Goal: Use online tool/utility: Utilize a website feature to perform a specific function

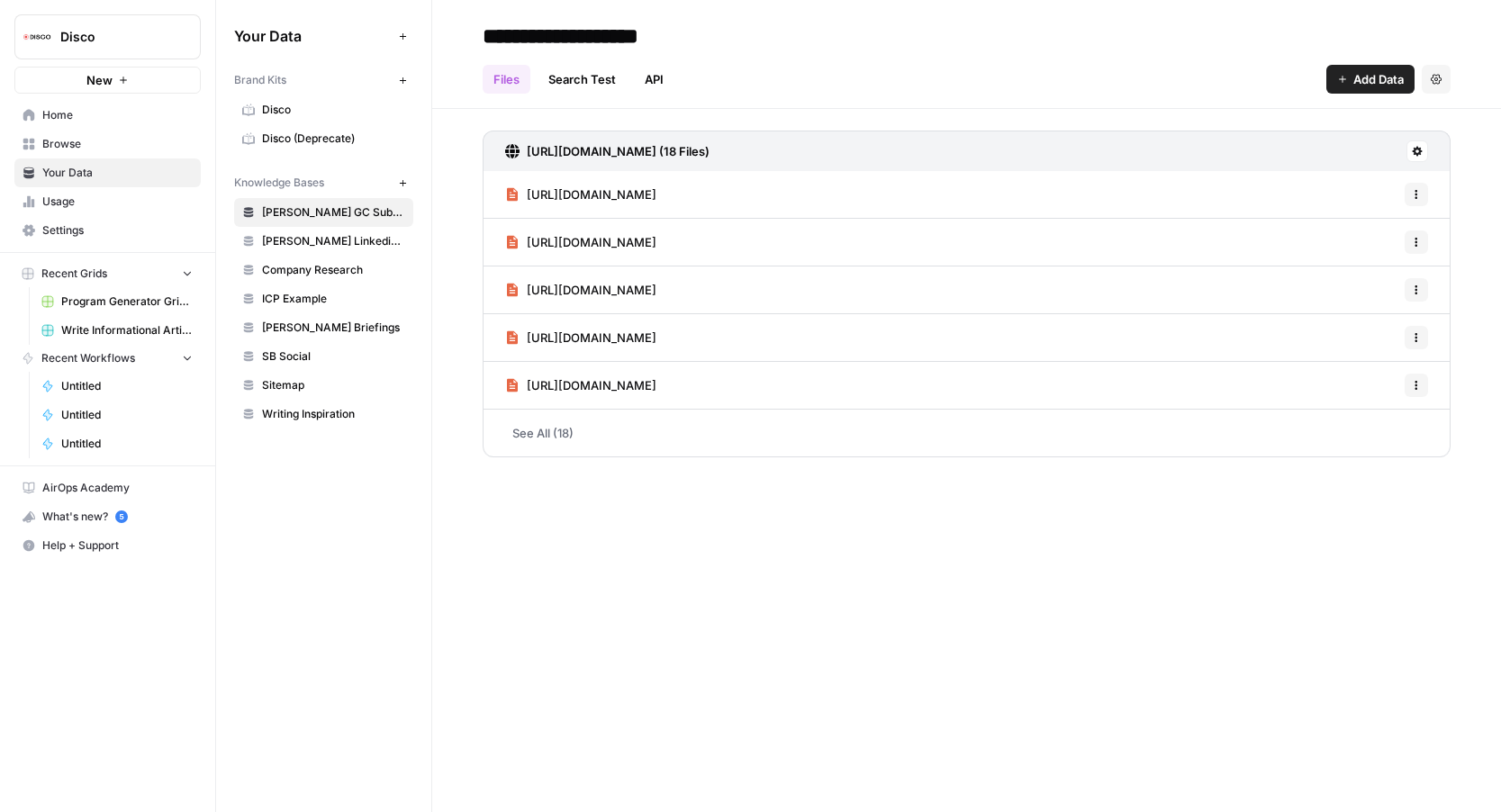
click at [100, 143] on span "Browse" at bounding box center [117, 144] width 151 height 16
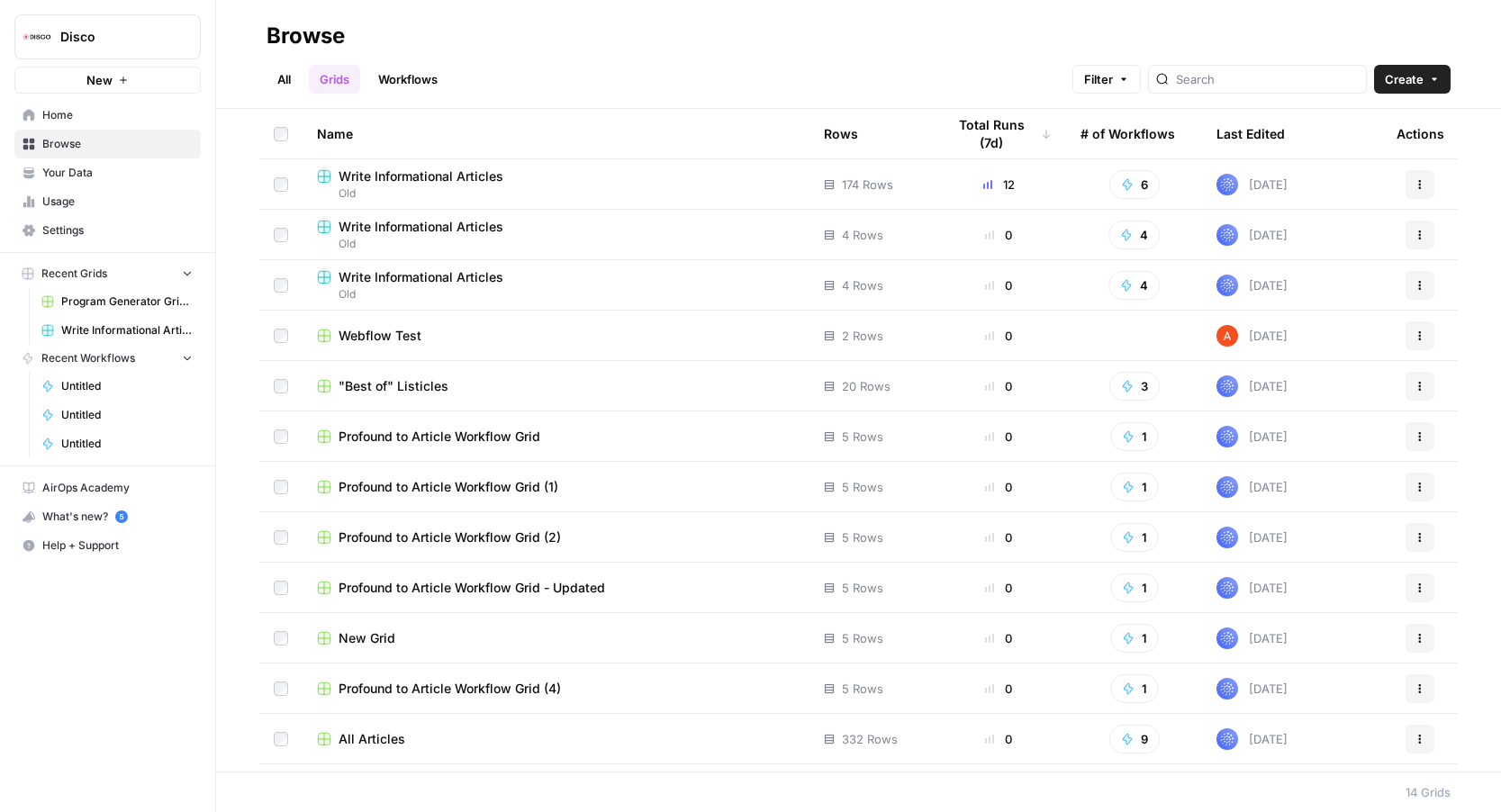
click at [144, 105] on link "Home" at bounding box center [107, 115] width 187 height 29
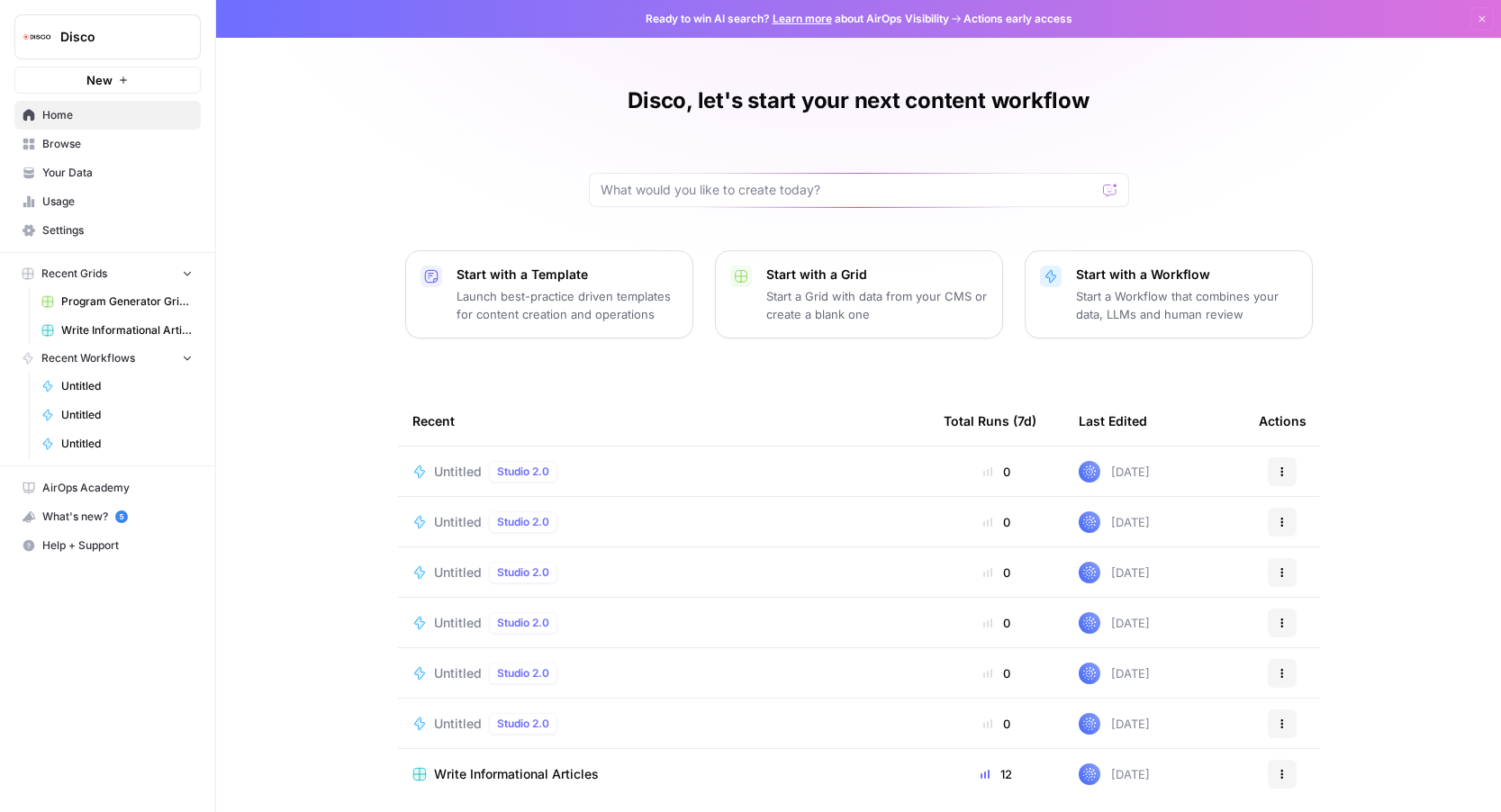
click at [453, 478] on span "Untitled" at bounding box center [458, 471] width 48 height 18
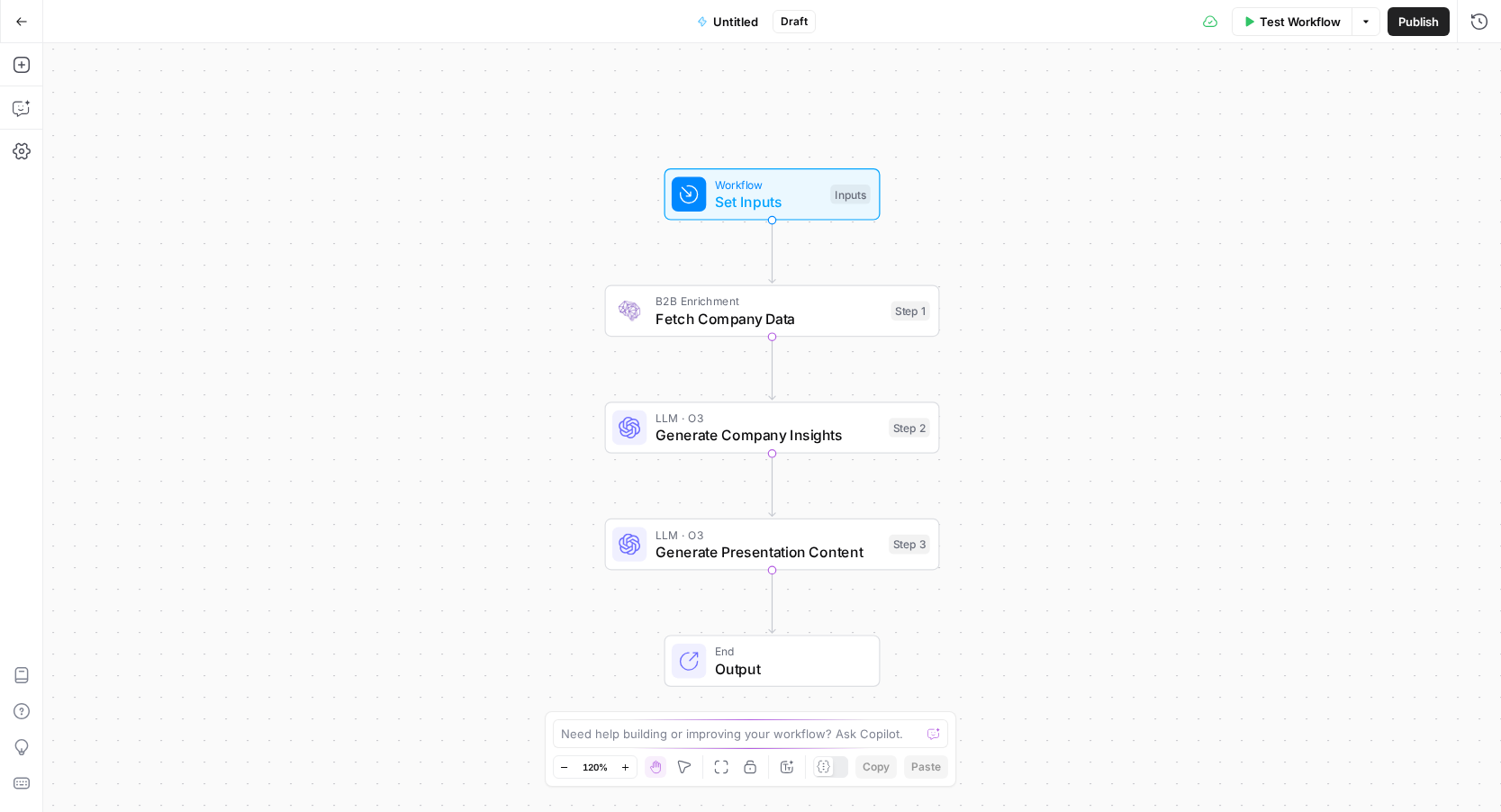
click at [715, 324] on span "Fetch Company Data" at bounding box center [769, 319] width 227 height 22
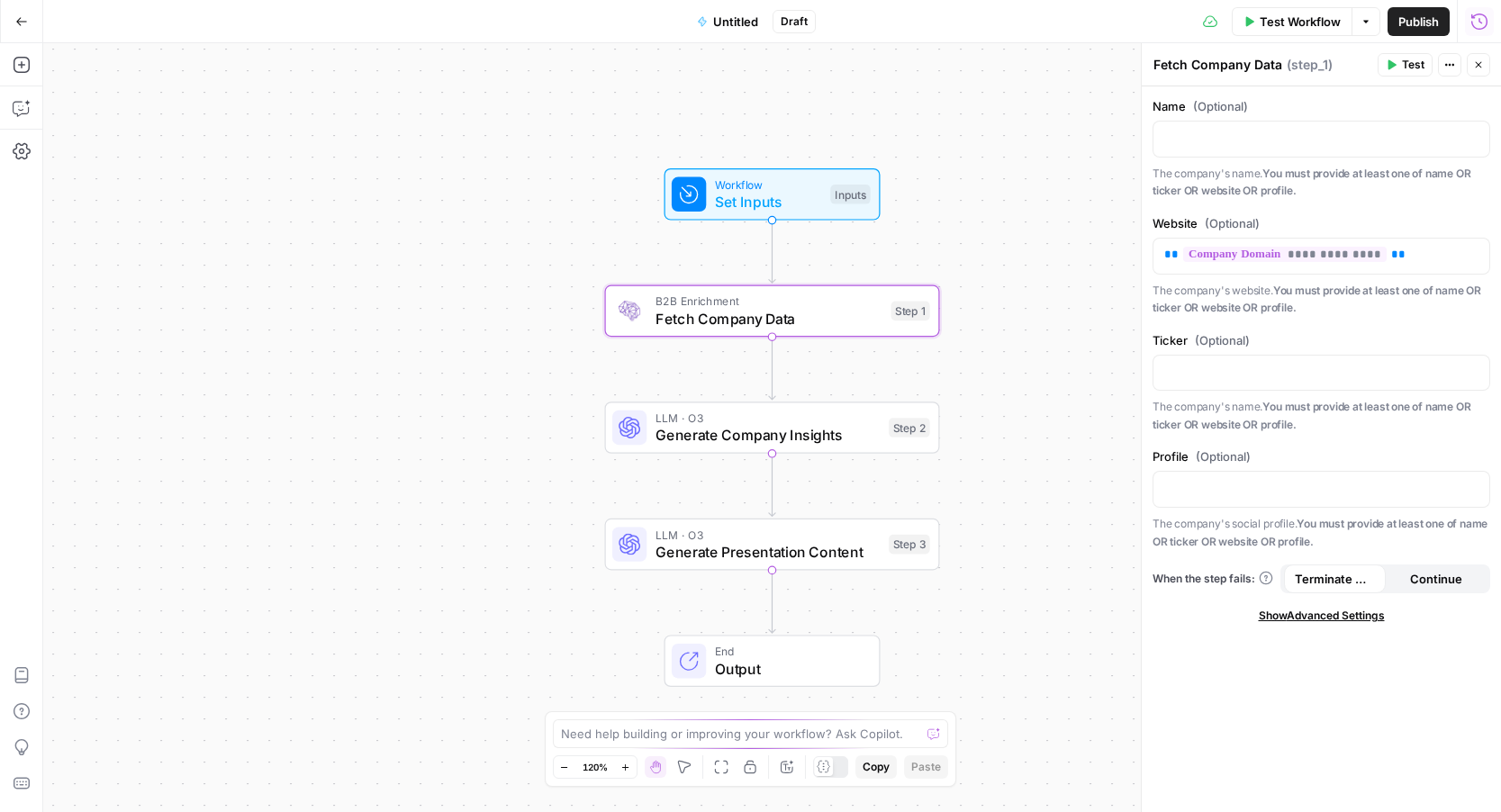
click at [1474, 16] on icon "button" at bounding box center [1479, 21] width 16 height 16
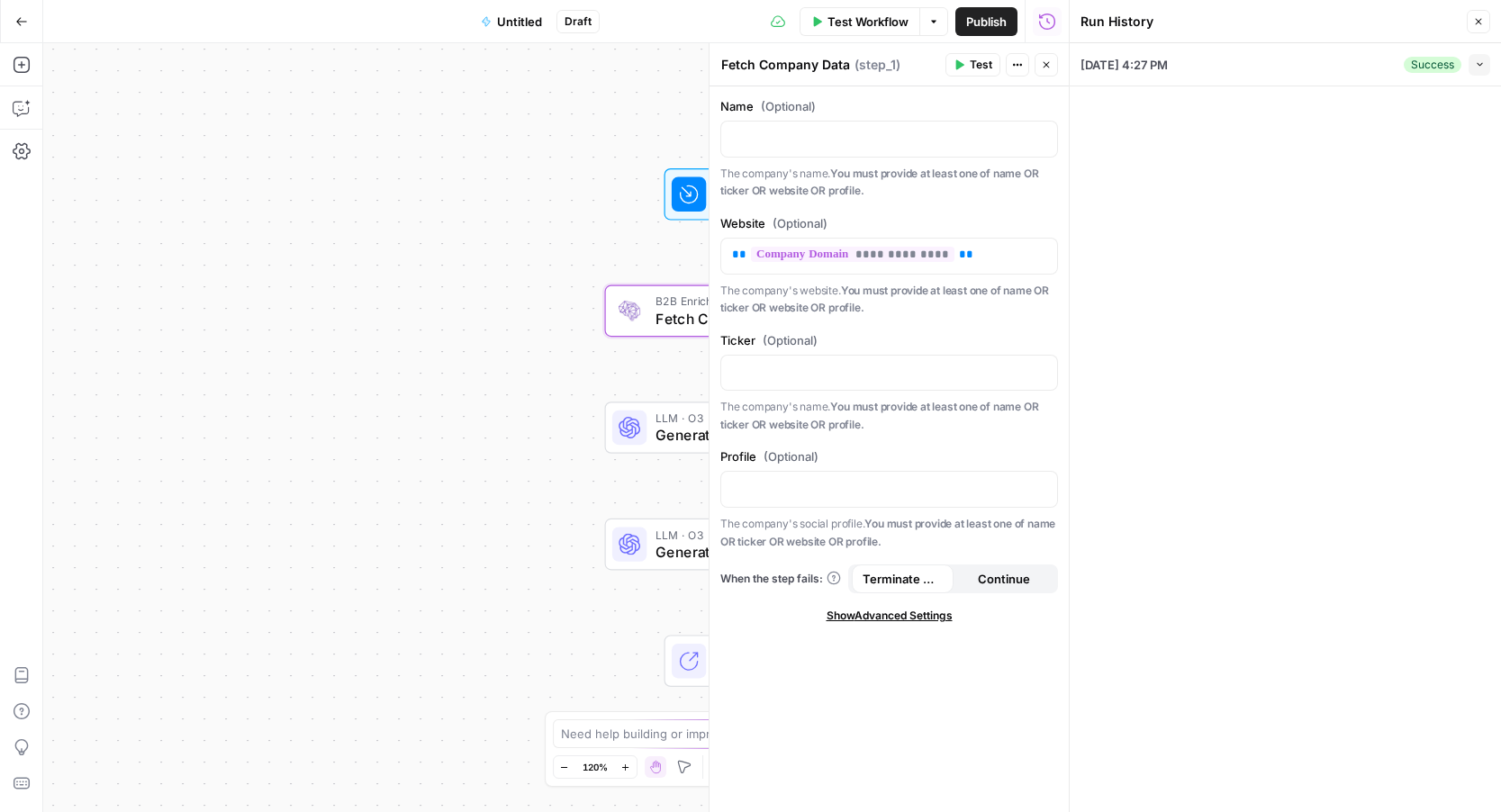
click at [1105, 59] on span "[DATE] 4:27 PM" at bounding box center [1124, 65] width 87 height 18
click at [1476, 72] on button "Collapse" at bounding box center [1479, 65] width 22 height 22
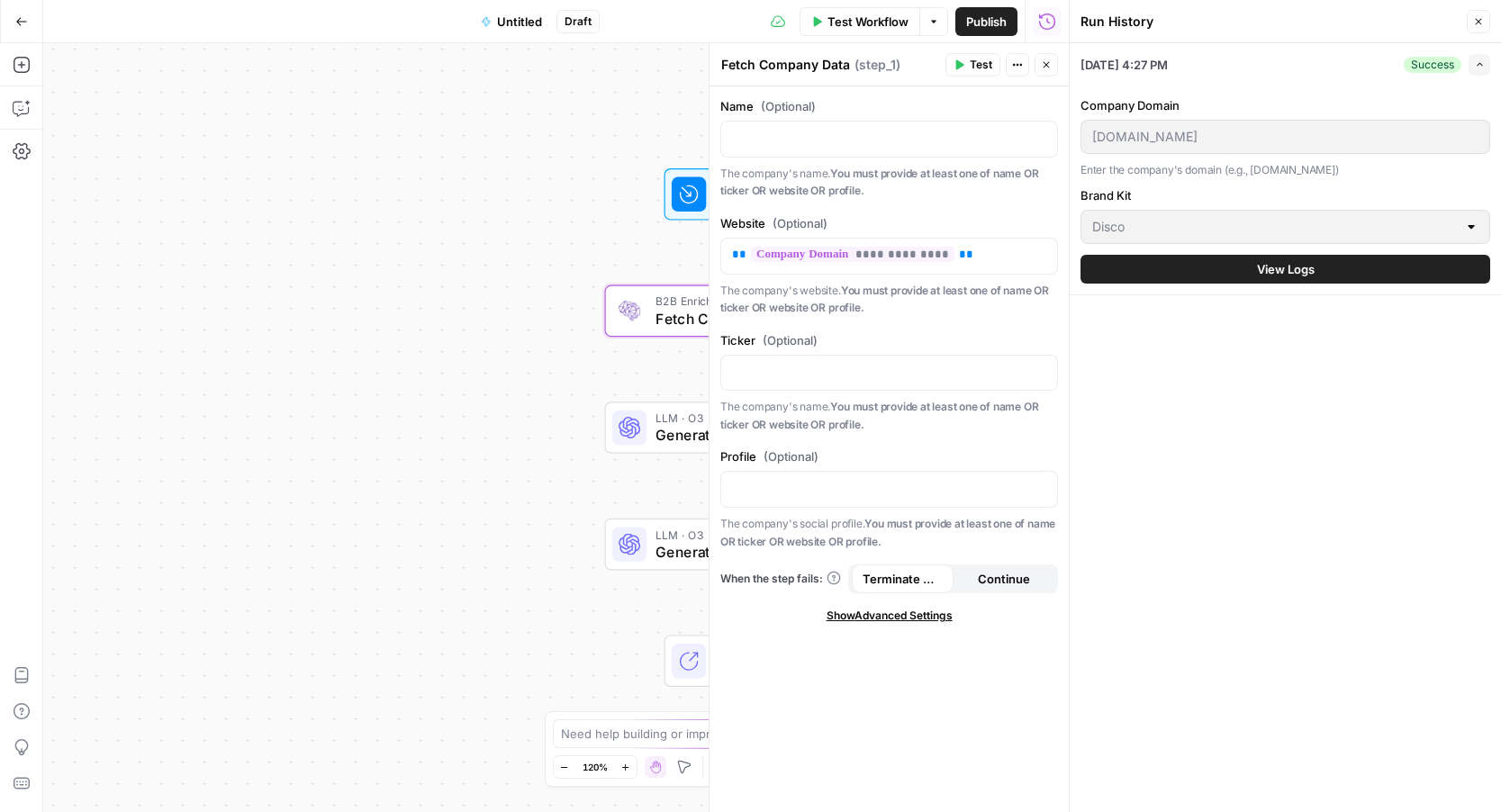
click at [1298, 266] on span "View Logs" at bounding box center [1286, 269] width 58 height 18
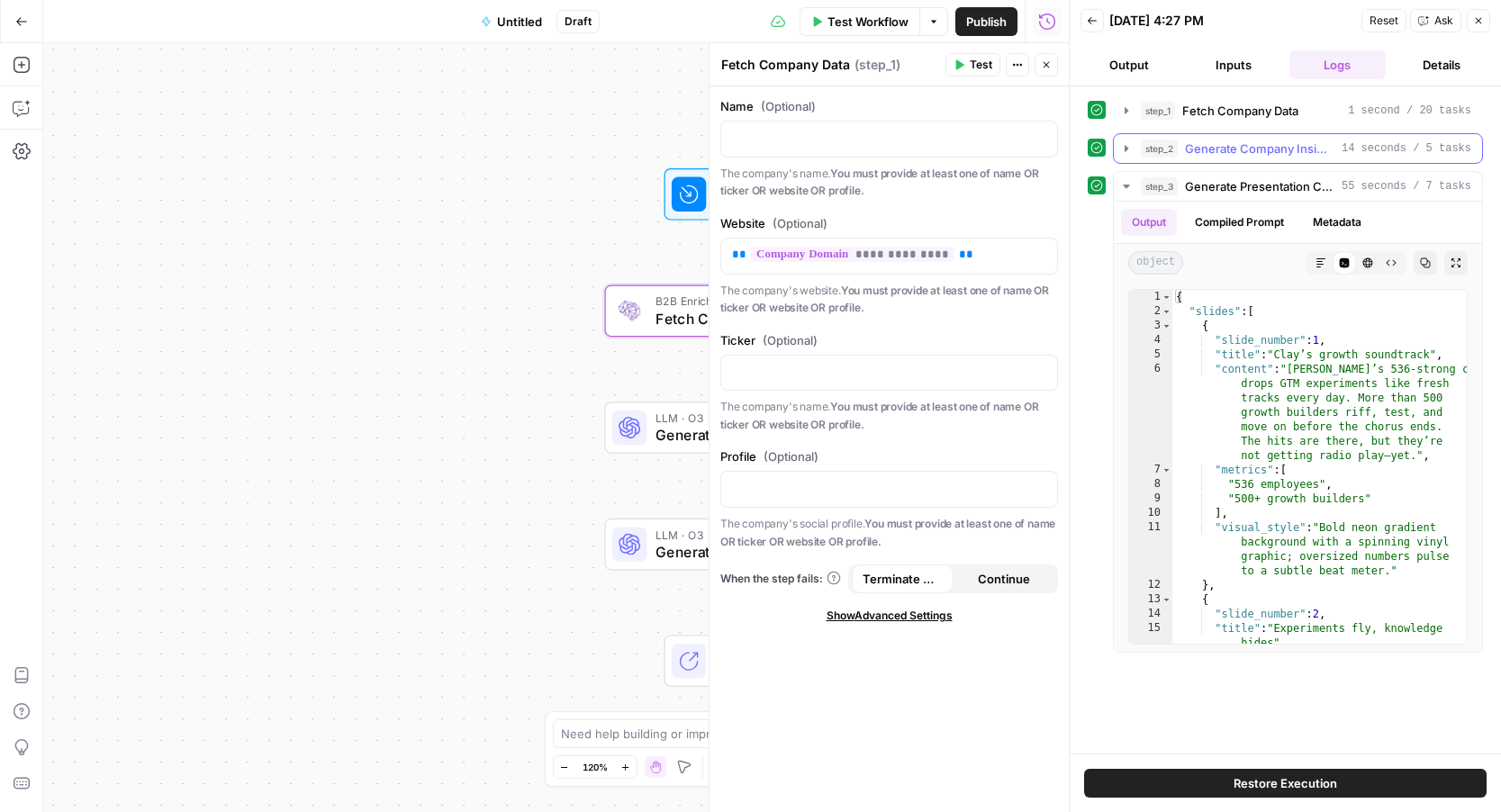
click at [1128, 146] on icon "button" at bounding box center [1127, 149] width 14 height 14
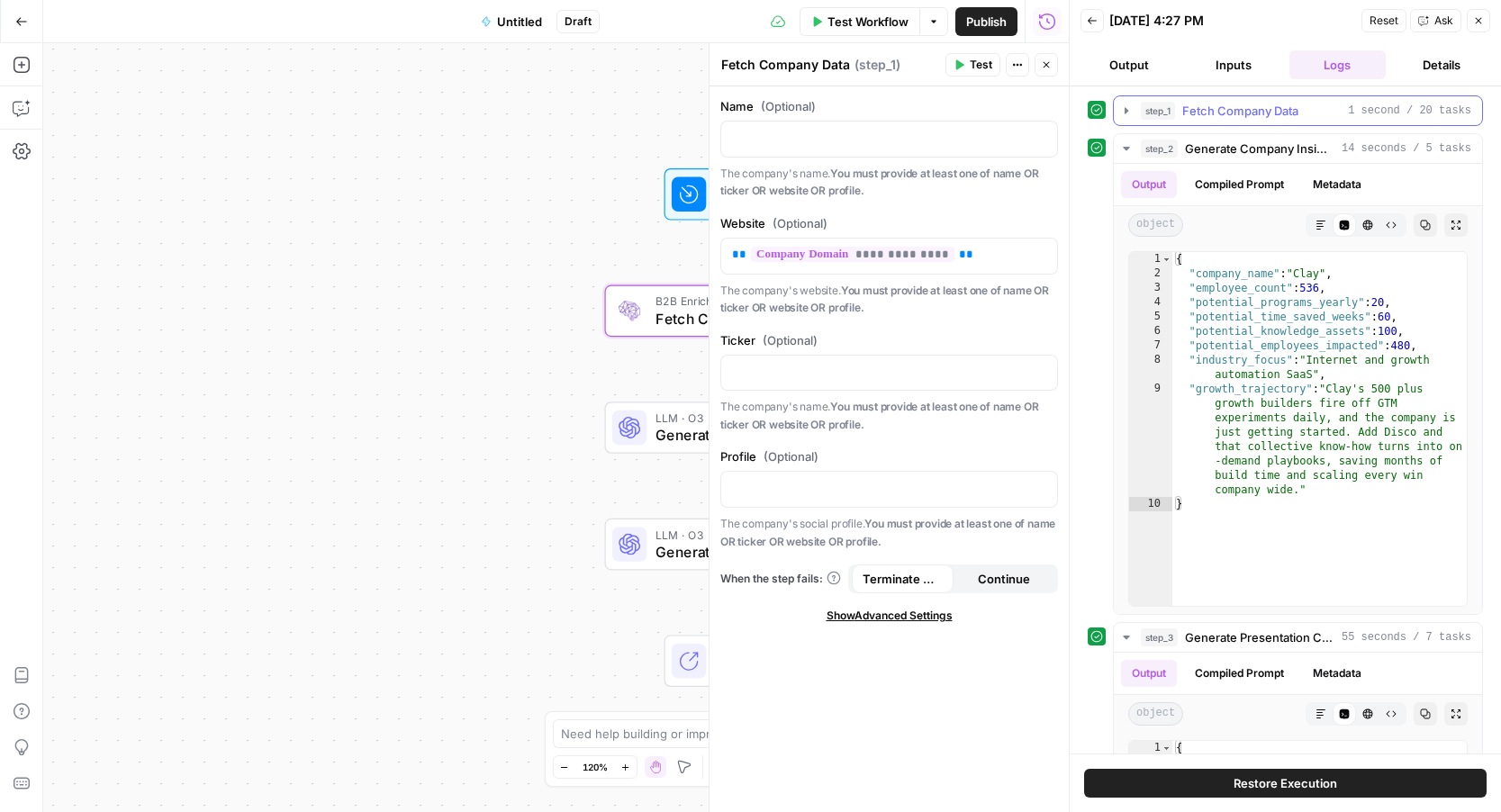
click at [1129, 111] on icon "button" at bounding box center [1127, 111] width 14 height 14
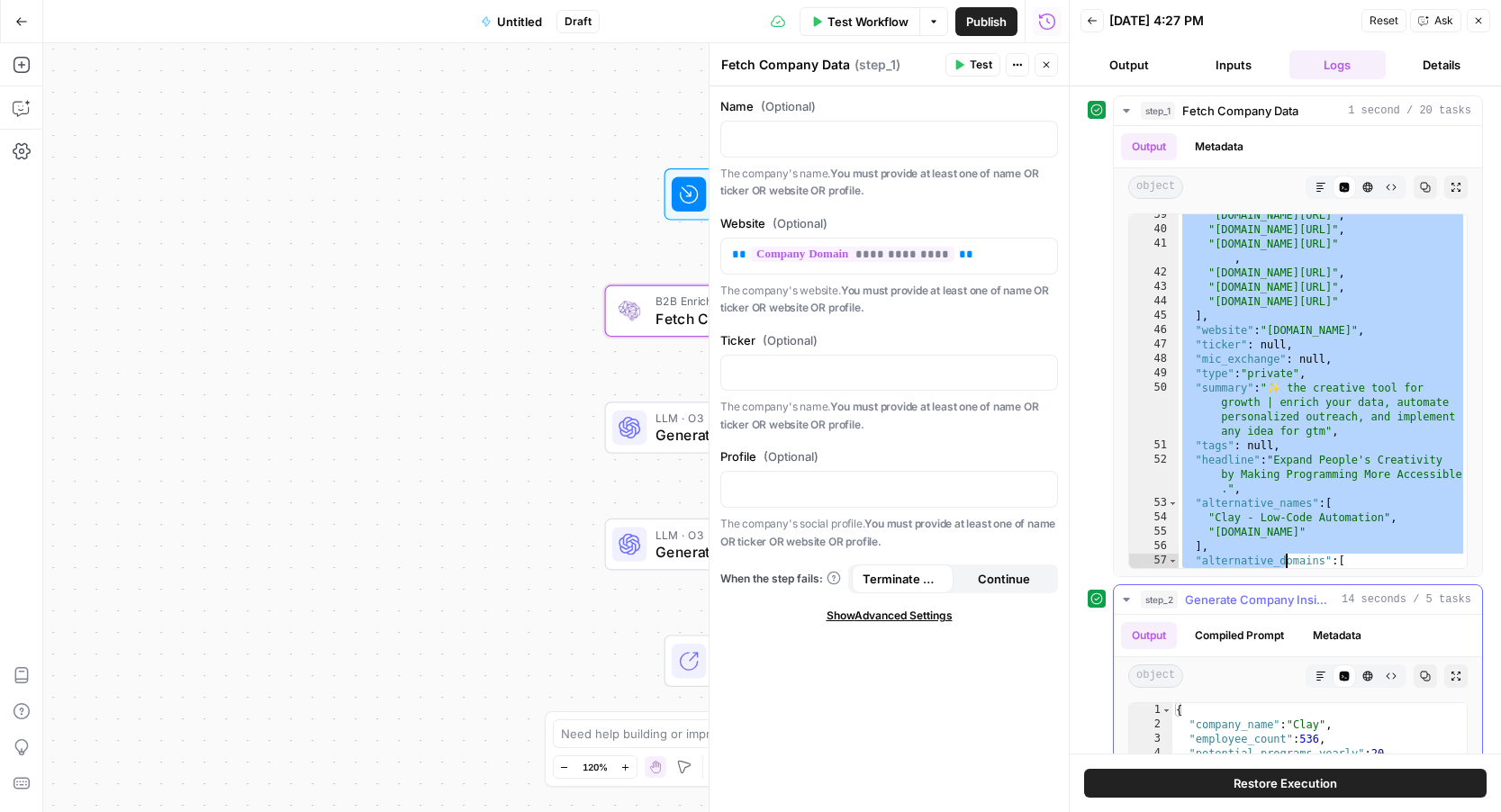
scroll to position [1619, 0]
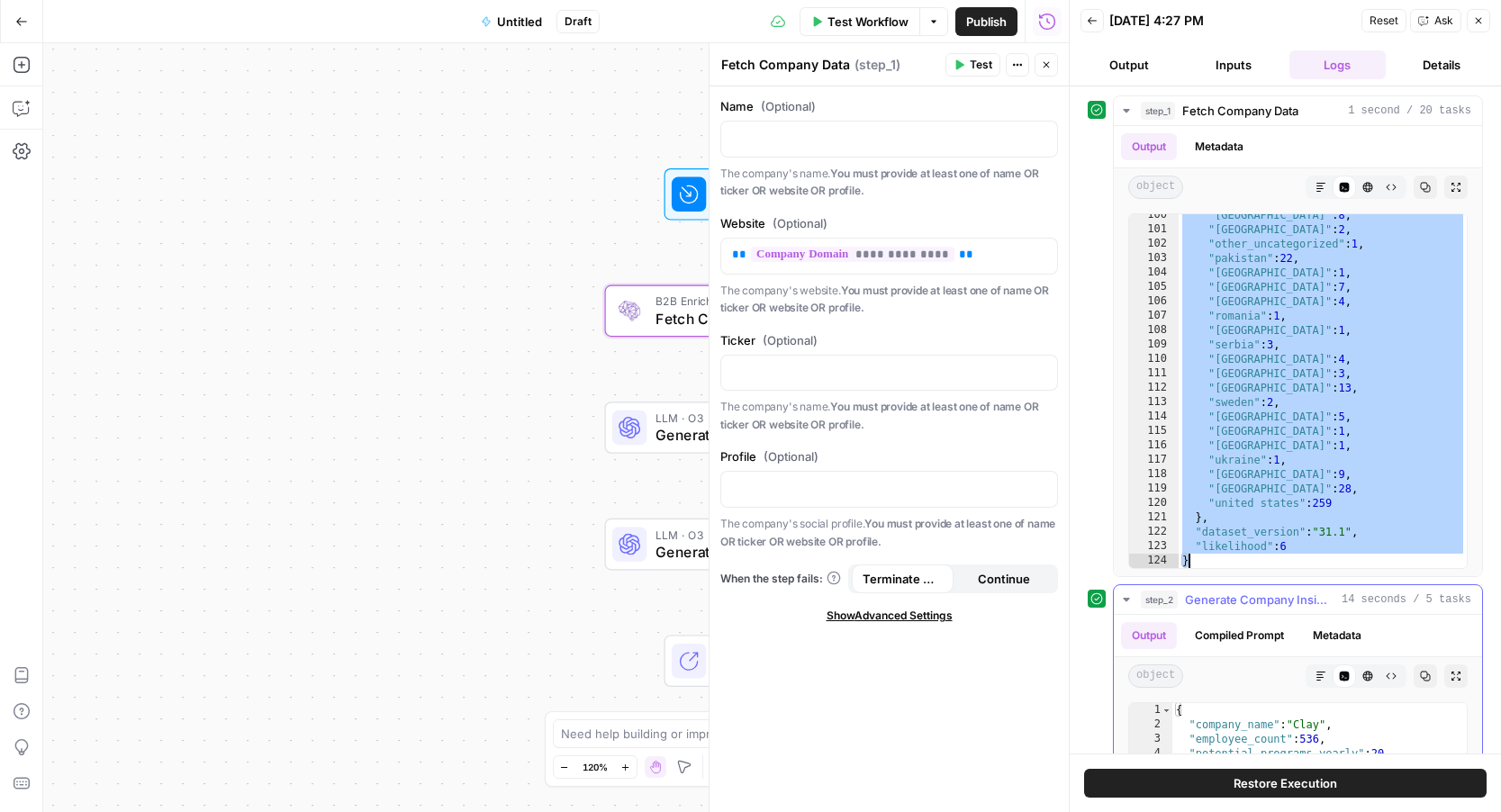
drag, startPoint x: 1182, startPoint y: 220, endPoint x: 1289, endPoint y: 721, distance: 512.3
click at [1289, 721] on div "step_1 Fetch Company Data 1 second / 20 tasks Output Metadata object Markdown C…" at bounding box center [1286, 825] width 396 height 1459
type textarea "**********"
click at [1478, 23] on icon "button" at bounding box center [1478, 21] width 11 height 11
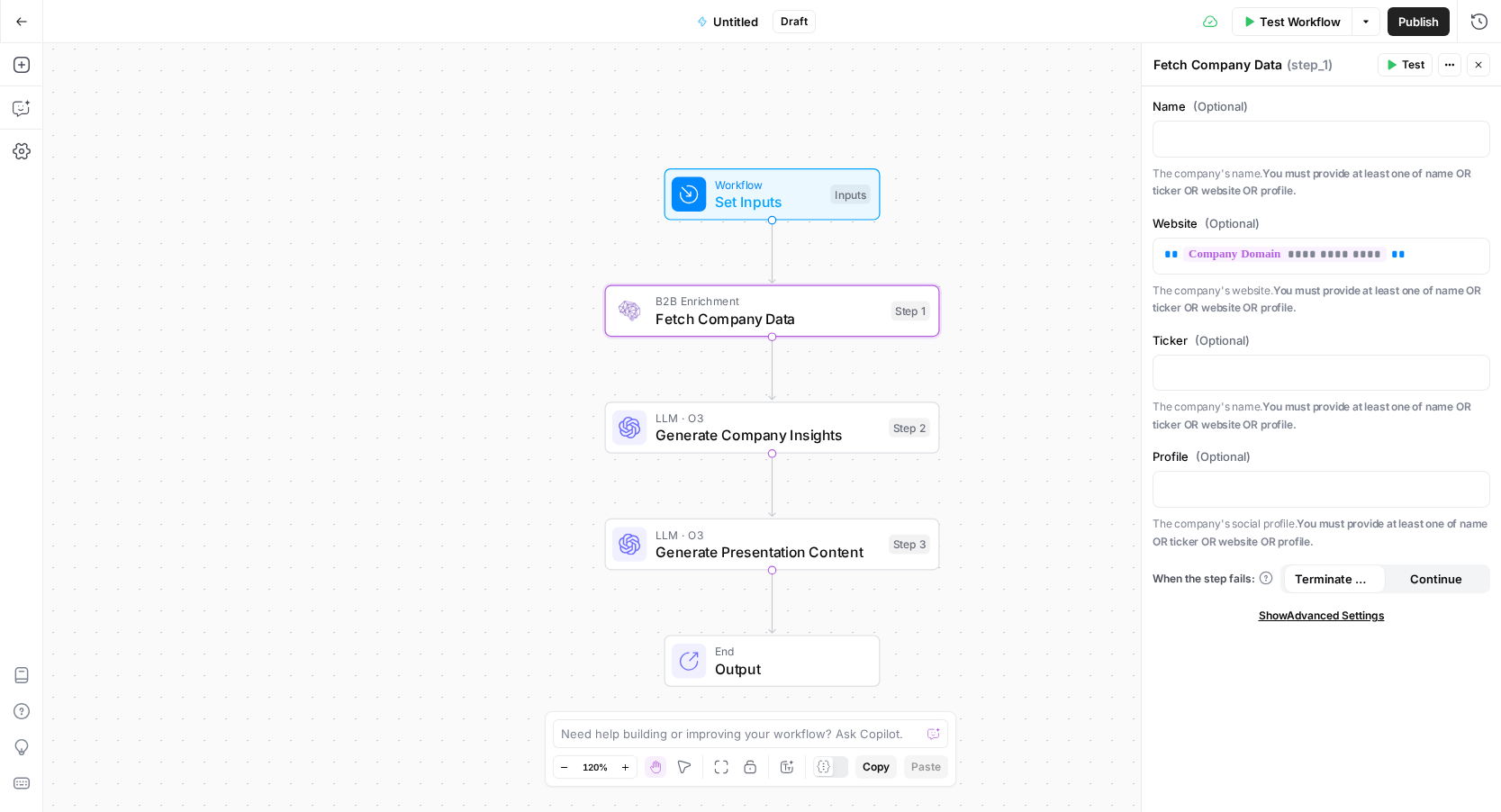
click at [1278, 23] on span "Test Workflow" at bounding box center [1301, 22] width 81 height 18
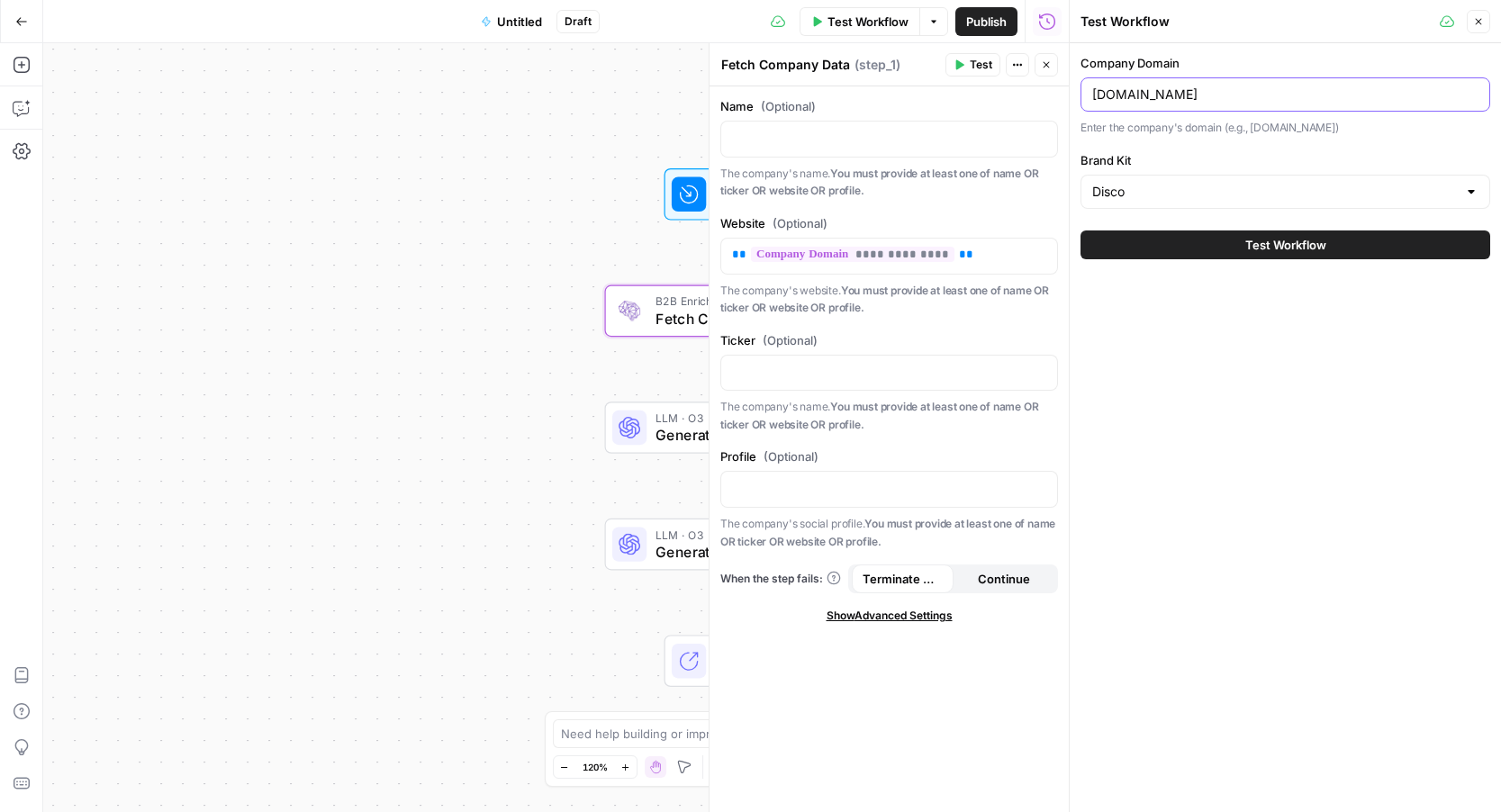
click at [1159, 100] on input "[DOMAIN_NAME]" at bounding box center [1286, 95] width 387 height 18
type input "[DOMAIN_NAME]"
click at [1242, 251] on button "Test Workflow" at bounding box center [1286, 245] width 410 height 29
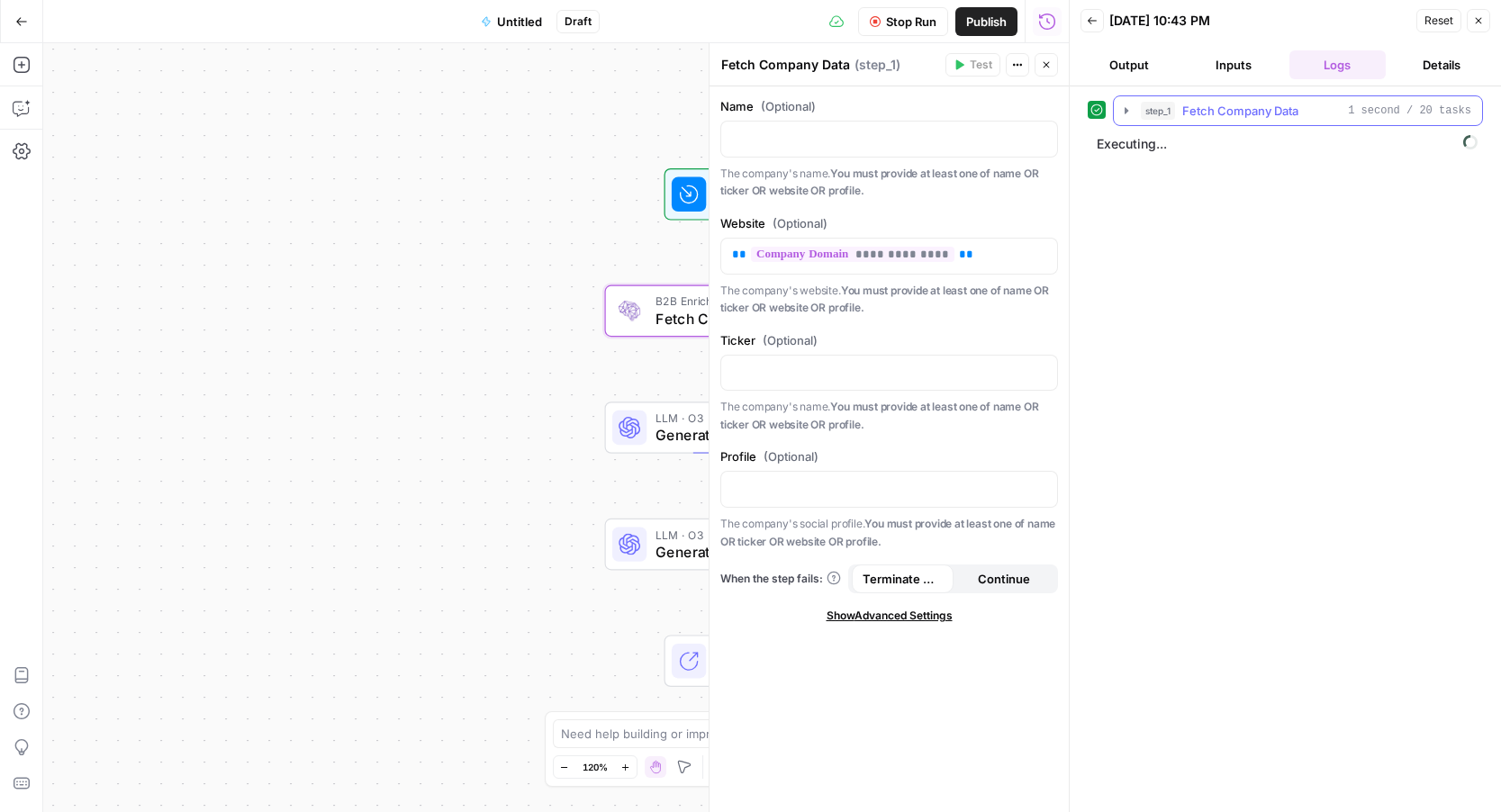
click at [1126, 114] on icon "button" at bounding box center [1127, 111] width 14 height 14
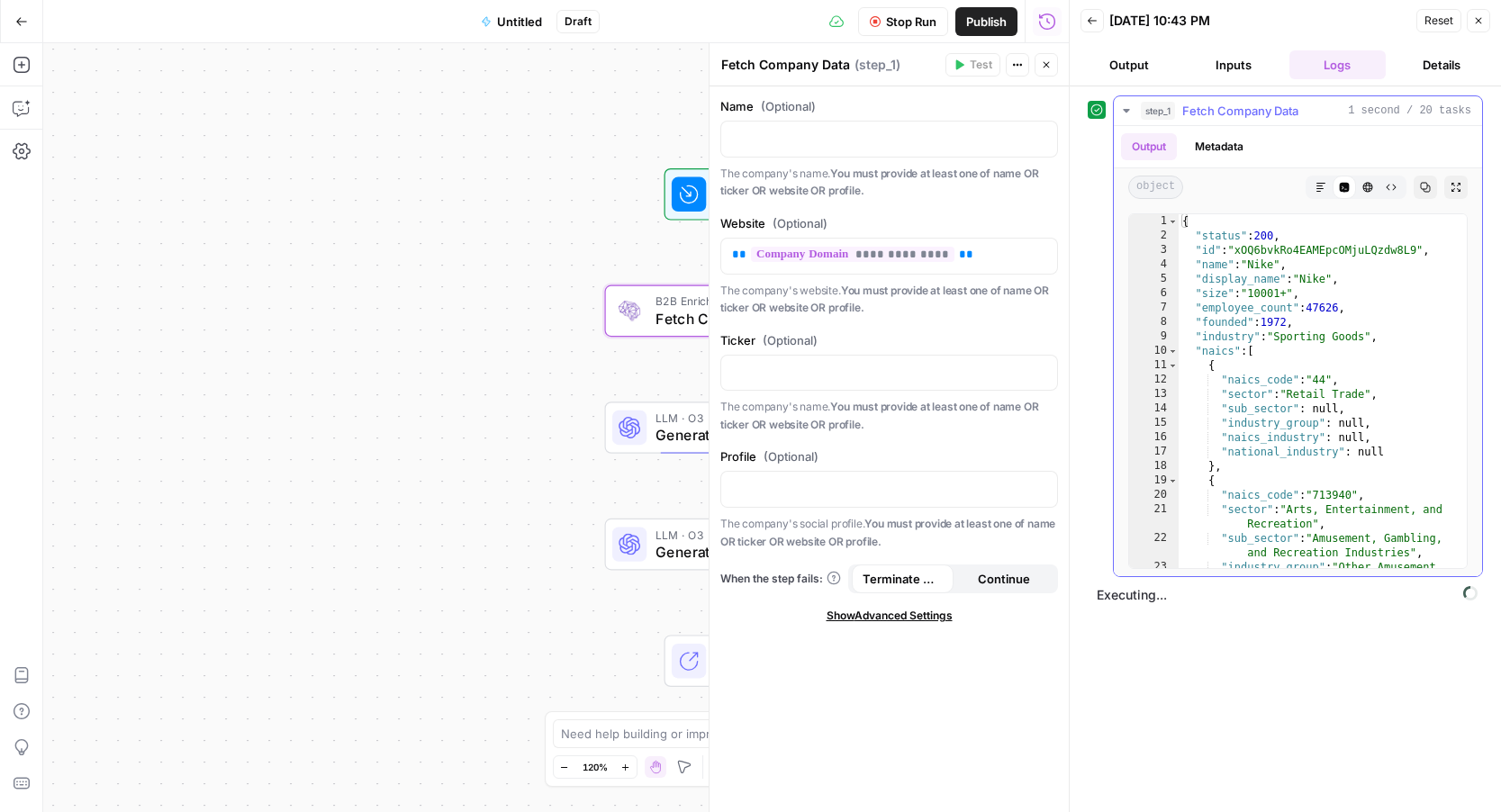
click at [1421, 186] on icon "button" at bounding box center [1425, 187] width 10 height 10
